Goal: Information Seeking & Learning: Compare options

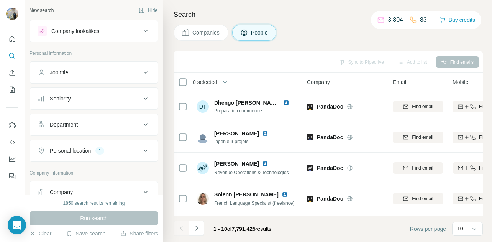
click at [84, 155] on button "Personal location 1" at bounding box center [94, 150] width 128 height 18
click at [84, 155] on button "Personal location 1" at bounding box center [94, 151] width 128 height 21
click at [84, 155] on button "Personal location 1" at bounding box center [94, 150] width 128 height 18
click at [84, 155] on button "Personal location 1" at bounding box center [94, 151] width 128 height 21
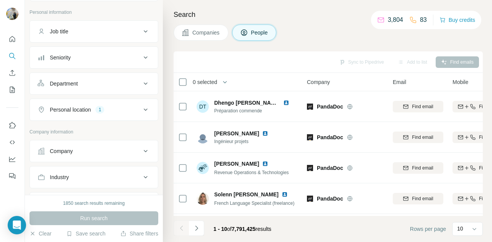
scroll to position [49, 0]
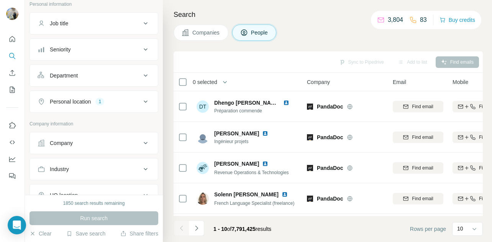
click at [78, 148] on button "Company" at bounding box center [94, 143] width 128 height 18
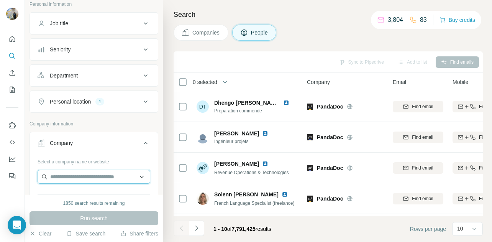
click at [78, 175] on input "text" at bounding box center [94, 177] width 113 height 14
paste input "**********"
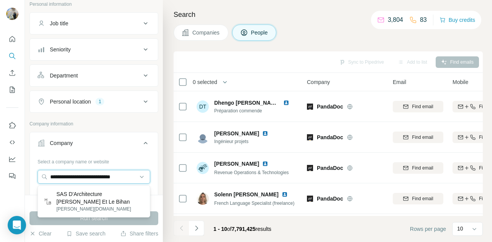
type input "**********"
click at [84, 197] on p "SAS D'Architecture [PERSON_NAME] Et Le Bihan" at bounding box center [99, 197] width 87 height 15
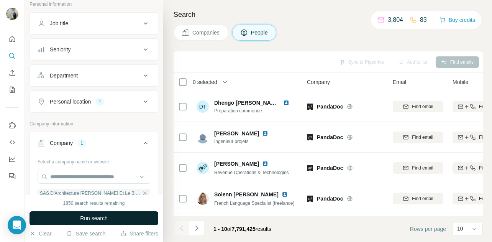
click at [98, 215] on span "Run search" at bounding box center [94, 218] width 28 height 8
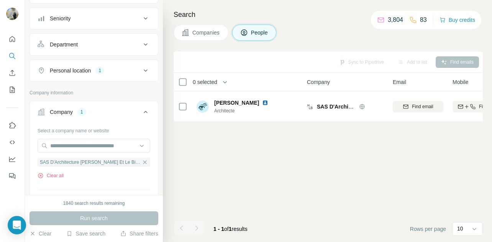
scroll to position [80, 0]
click at [142, 161] on icon "button" at bounding box center [145, 162] width 6 height 6
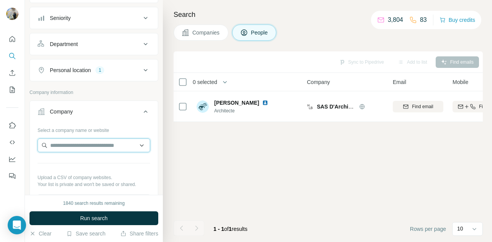
click at [110, 150] on input "text" at bounding box center [94, 145] width 113 height 14
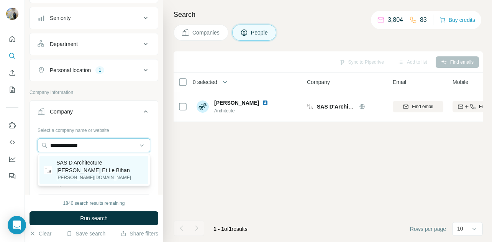
type input "**********"
click at [92, 183] on div "SAS D'Architecture [PERSON_NAME] Et Le Bihan [PERSON_NAME][DOMAIN_NAME]" at bounding box center [93, 169] width 109 height 28
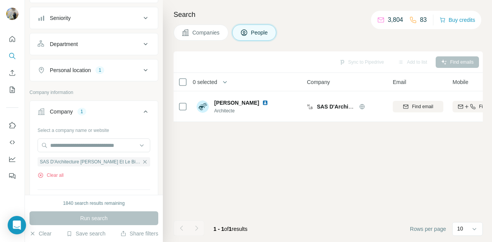
click at [97, 79] on div "Personal location 1" at bounding box center [93, 70] width 129 height 22
click at [97, 74] on button "Personal location 1" at bounding box center [94, 70] width 128 height 18
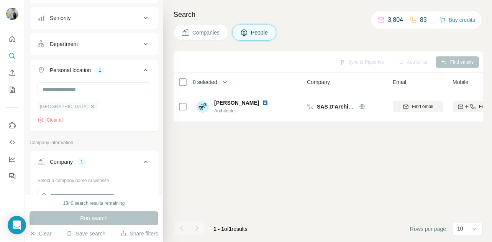
click at [89, 106] on icon "button" at bounding box center [92, 106] width 6 height 6
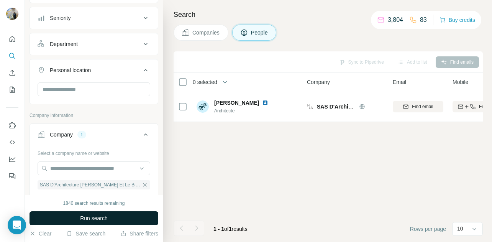
click at [94, 218] on span "Run search" at bounding box center [94, 218] width 28 height 8
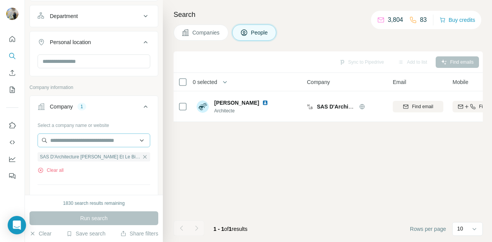
scroll to position [110, 0]
click at [87, 146] on div at bounding box center [94, 139] width 113 height 15
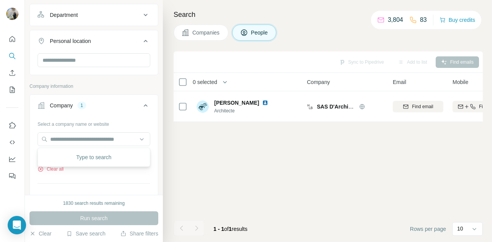
click at [191, 167] on div "Sync to Pipedrive Add to list Find emails 0 selected People Company Email Mobil…" at bounding box center [327, 146] width 309 height 190
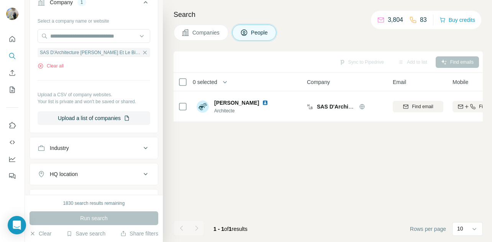
scroll to position [179, 0]
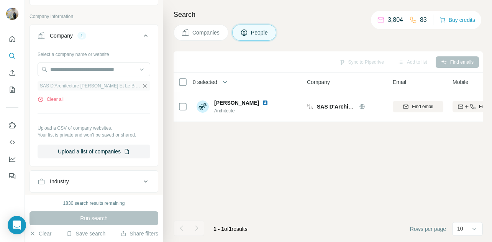
click at [143, 85] on icon "button" at bounding box center [144, 85] width 3 height 3
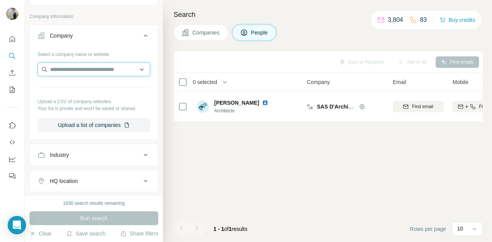
click at [114, 73] on input "text" at bounding box center [94, 69] width 113 height 14
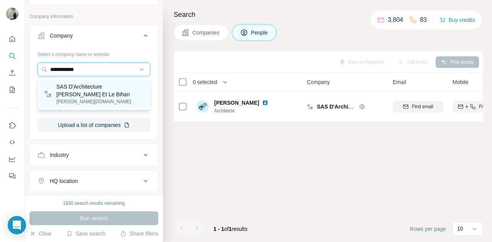
type input "**********"
click at [108, 105] on div "SAS D'Architecture [PERSON_NAME] Et Le Bihan [PERSON_NAME][DOMAIN_NAME]" at bounding box center [93, 94] width 109 height 28
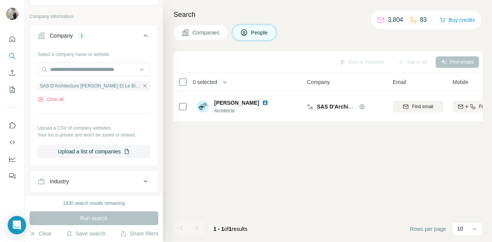
click at [100, 215] on div "Run search" at bounding box center [93, 218] width 129 height 14
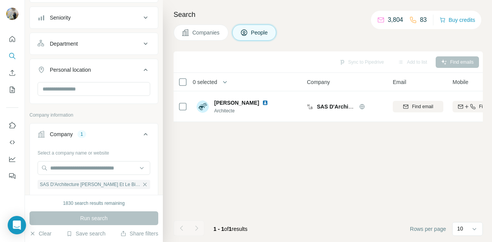
scroll to position [81, 0]
click at [143, 184] on icon "button" at bounding box center [144, 183] width 3 height 3
click at [93, 168] on input "text" at bounding box center [94, 167] width 113 height 14
paste input "**********"
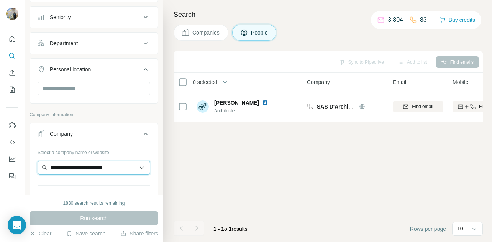
scroll to position [0, 1]
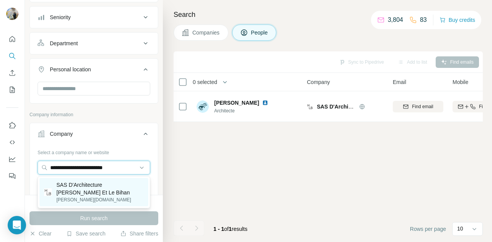
type input "**********"
click at [94, 182] on p "SAS D'Architecture [PERSON_NAME] Et Le Bihan" at bounding box center [99, 188] width 87 height 15
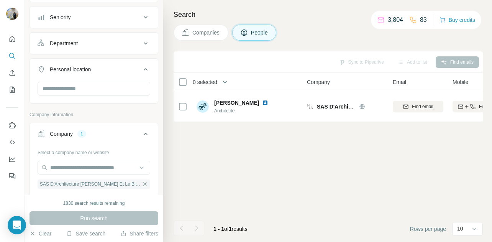
click at [142, 137] on icon at bounding box center [145, 133] width 9 height 9
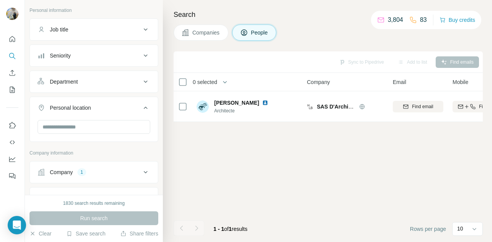
scroll to position [92, 0]
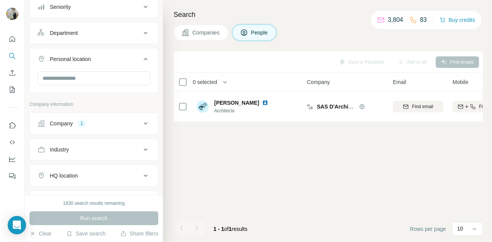
click at [128, 219] on div "Run search" at bounding box center [93, 218] width 129 height 14
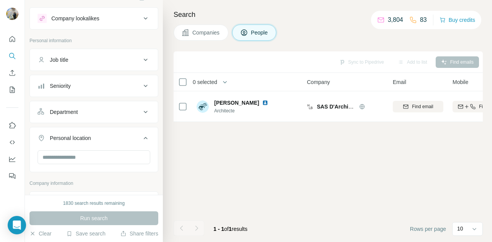
scroll to position [10, 0]
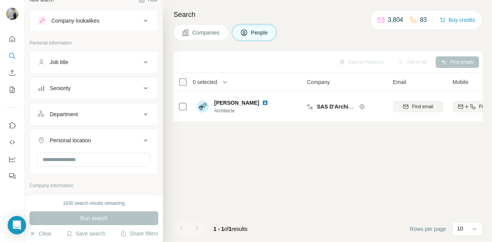
click at [114, 22] on div "Company lookalikes" at bounding box center [89, 20] width 103 height 9
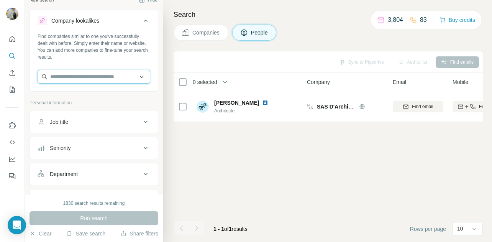
click at [101, 73] on input "text" at bounding box center [94, 77] width 113 height 14
paste input "**********"
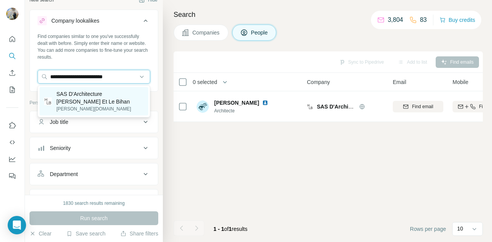
type input "**********"
click at [98, 98] on p "SAS D'Architecture [PERSON_NAME] Et Le Bihan" at bounding box center [99, 97] width 87 height 15
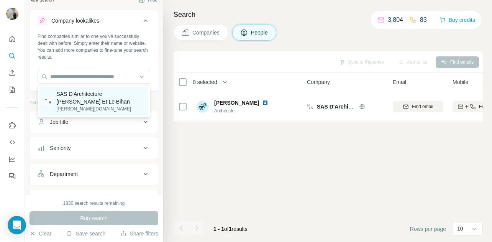
scroll to position [0, 0]
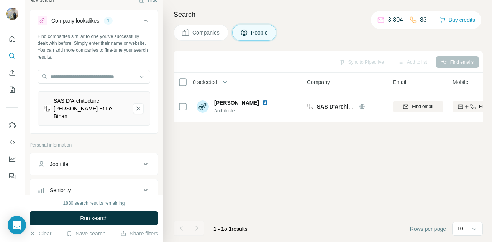
click at [99, 214] on span "Run search" at bounding box center [94, 218] width 28 height 8
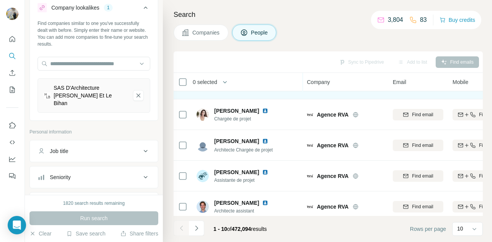
scroll to position [54, 0]
